Goal: Information Seeking & Learning: Learn about a topic

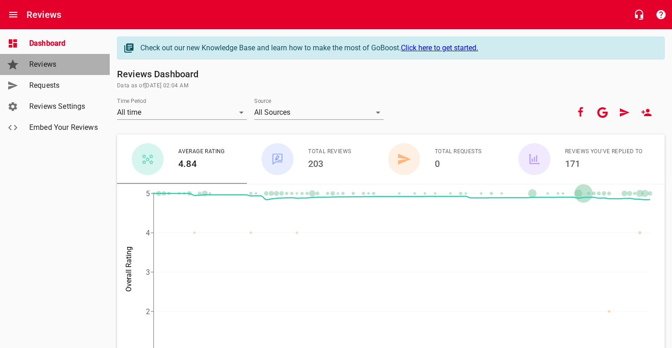
click at [60, 67] on span "Reviews" at bounding box center [63, 64] width 69 height 11
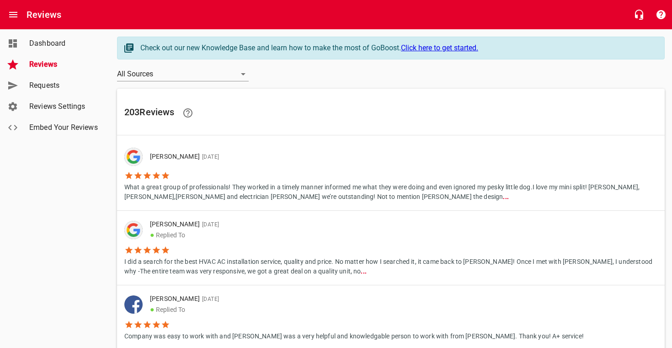
click at [54, 47] on span "Dashboard" at bounding box center [63, 43] width 69 height 11
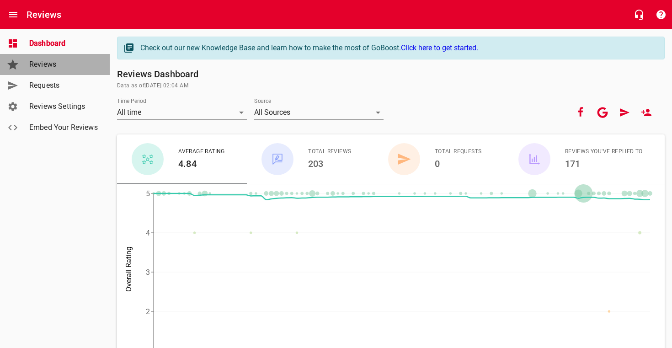
click at [62, 62] on span "Reviews" at bounding box center [63, 64] width 69 height 11
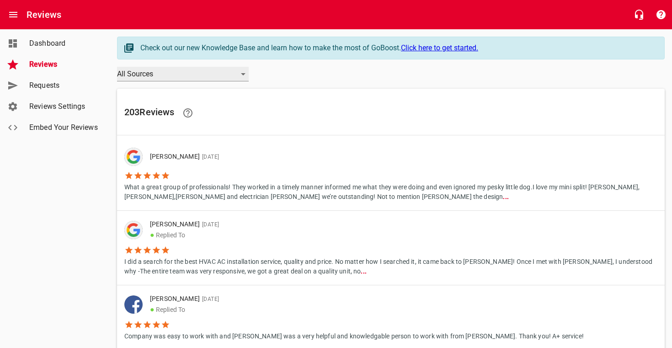
click at [235, 76] on div "All Sources" at bounding box center [183, 74] width 132 height 15
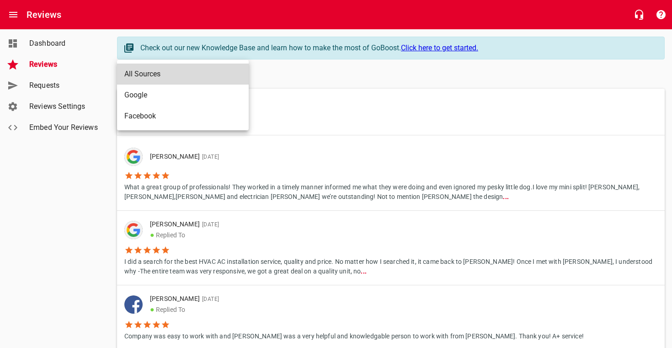
click at [329, 118] on div at bounding box center [336, 174] width 672 height 348
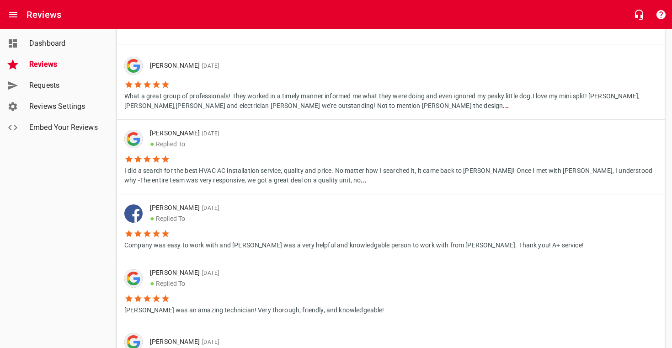
scroll to position [93, 0]
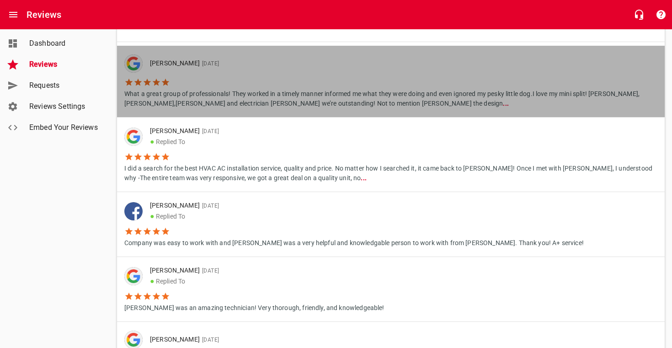
click at [276, 76] on li "What a great group of professionals! They worked in a timely manner informed me…" at bounding box center [390, 91] width 533 height 36
